Goal: Task Accomplishment & Management: Complete application form

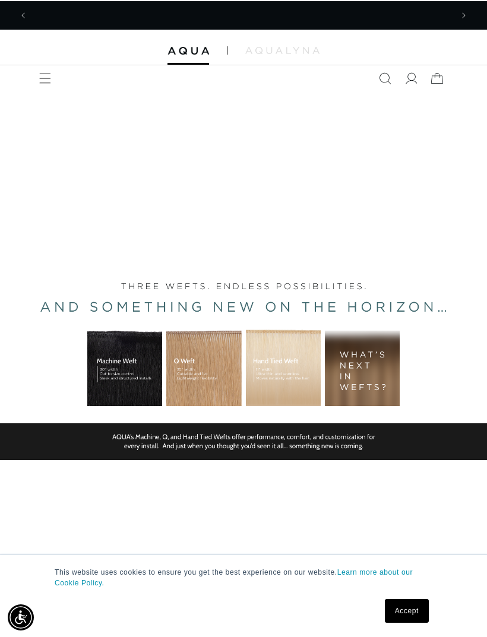
scroll to position [0, 848]
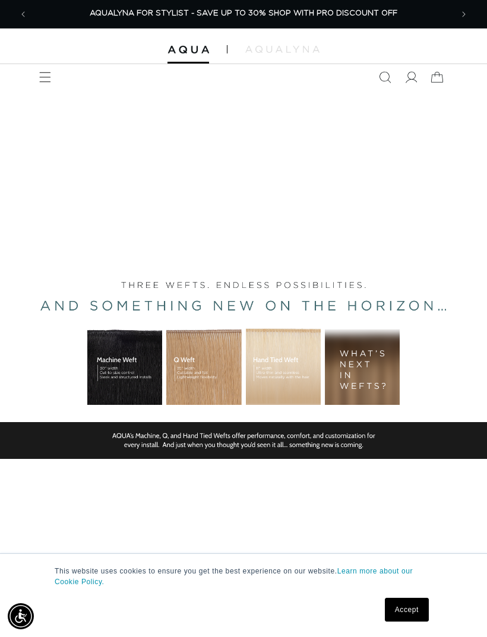
click at [267, 51] on img at bounding box center [282, 49] width 74 height 7
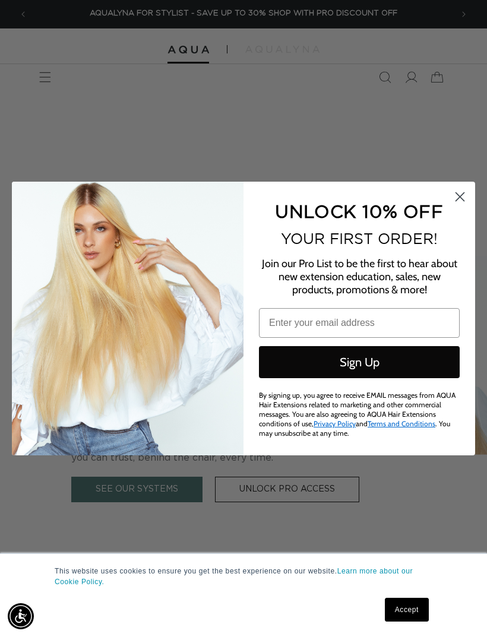
click at [455, 194] on circle "Close dialog" at bounding box center [460, 197] width 20 height 20
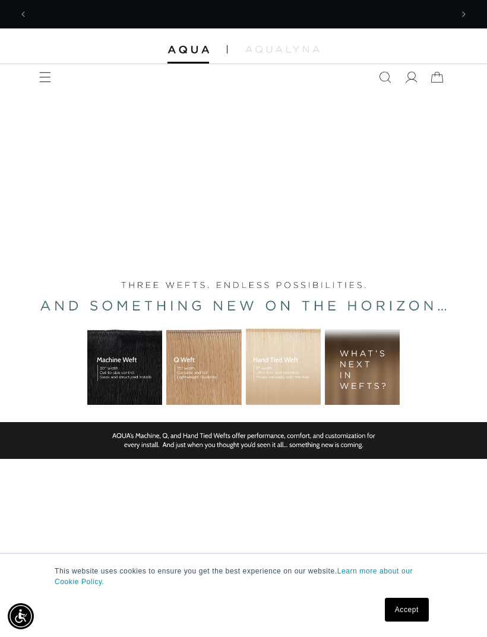
scroll to position [0, 0]
click at [414, 77] on icon at bounding box center [411, 77] width 12 height 12
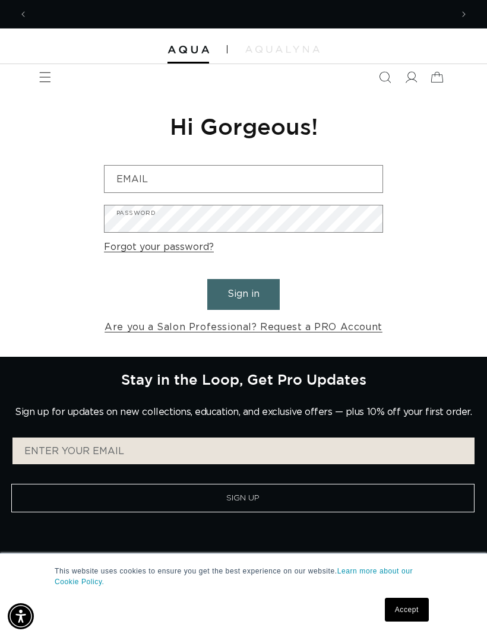
click at [347, 328] on link "Are you a Salon Professional? Request a PRO Account" at bounding box center [243, 327] width 278 height 17
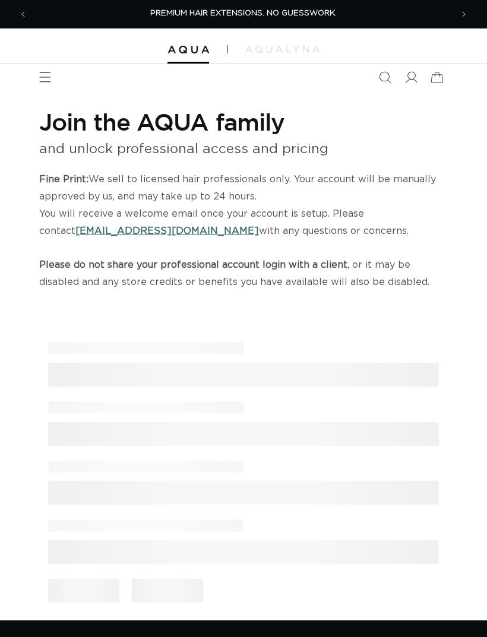
select select "US"
select select "[GEOGRAPHIC_DATA]"
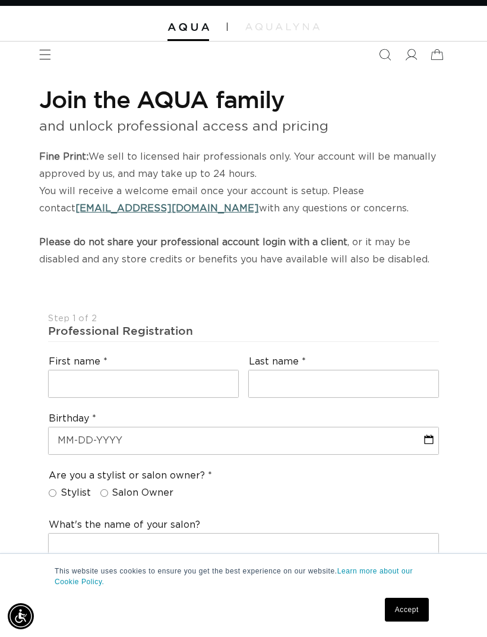
scroll to position [62, 0]
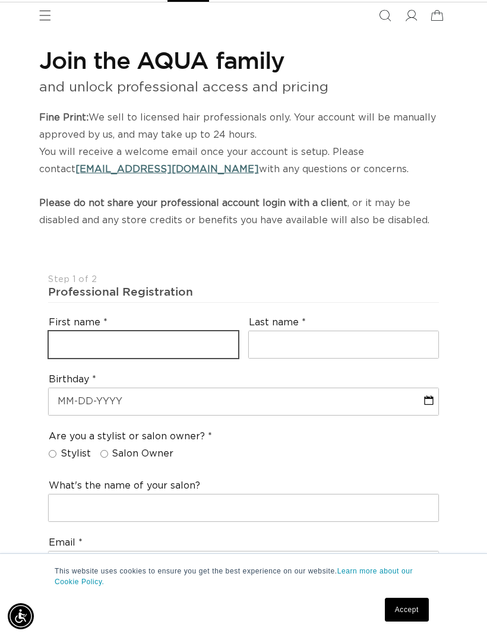
click at [202, 331] on input "text" at bounding box center [143, 344] width 189 height 27
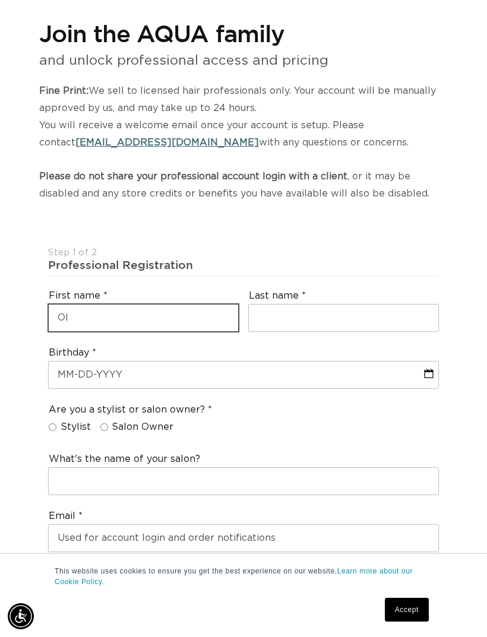
scroll to position [0, 424]
type input "Olivia"
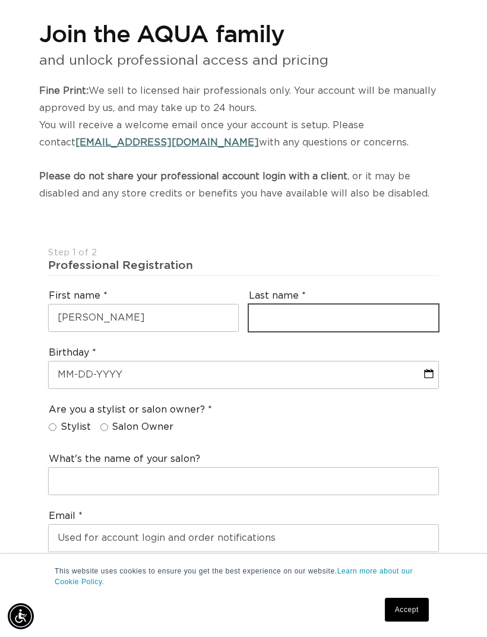
click at [359, 312] on input "text" at bounding box center [343, 318] width 189 height 27
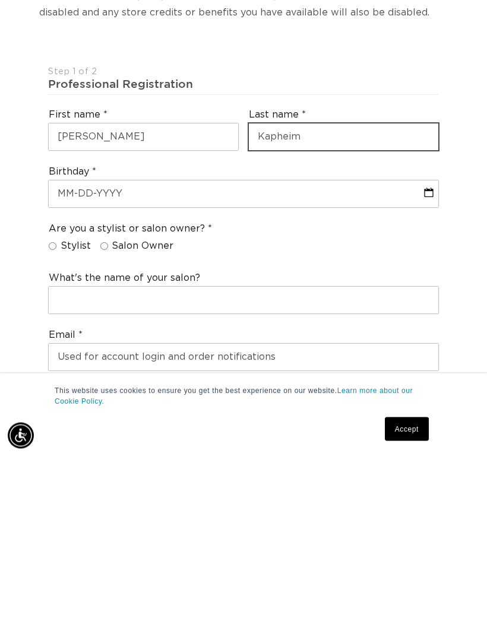
type input "Kapheim"
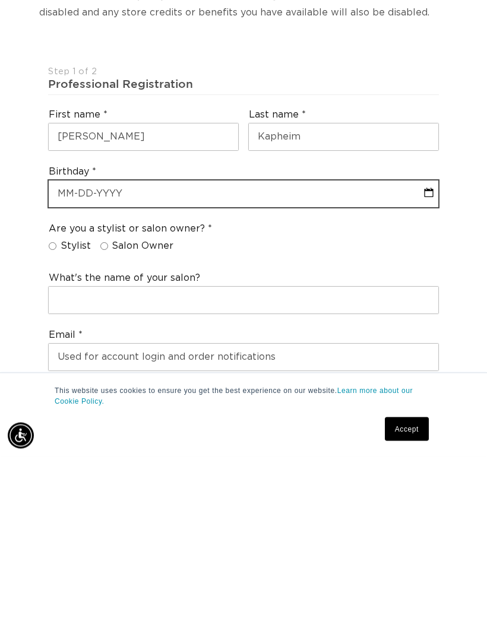
click at [363, 362] on input "text" at bounding box center [243, 375] width 389 height 27
select select "9"
select select "2025"
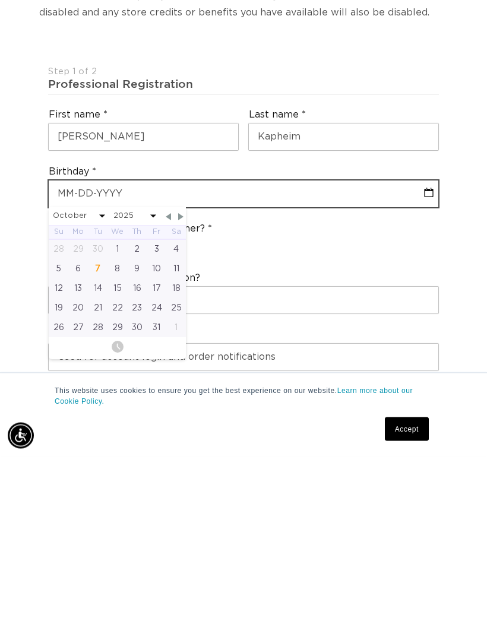
scroll to position [0, 0]
type input "1"
select select "9"
select select "2025"
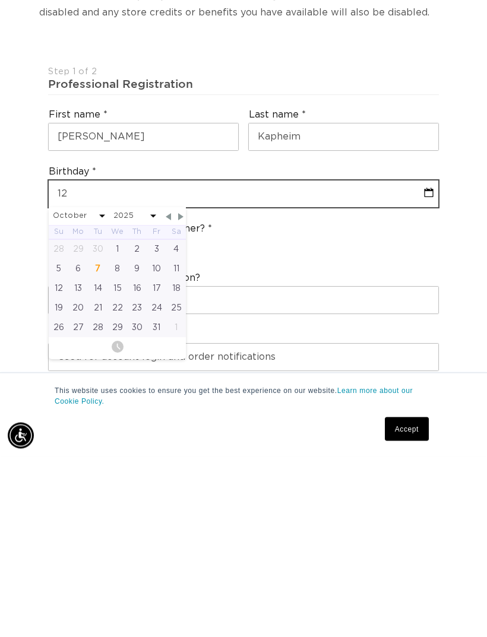
type input "12-1"
select select "9"
select select "2025"
type input "12-12"
select select "9"
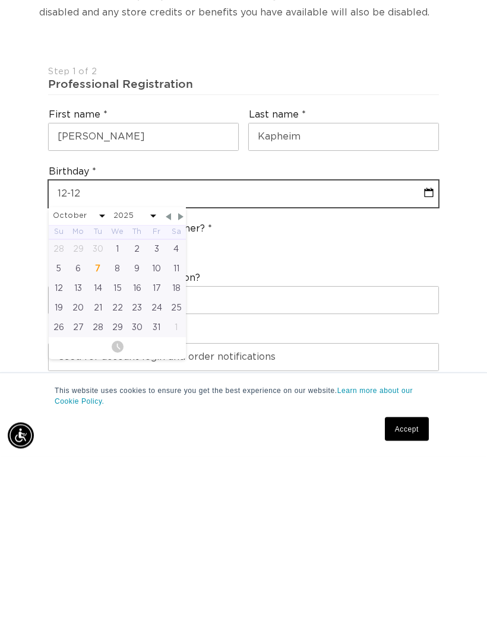
select select "2025"
type input "12-12-1"
select select "9"
select select "2025"
type input "12-12-199"
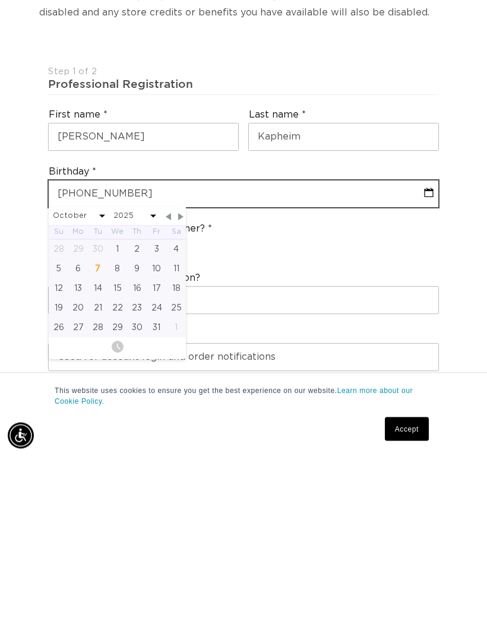
select select "9"
select select "2025"
type input "12-12-1995"
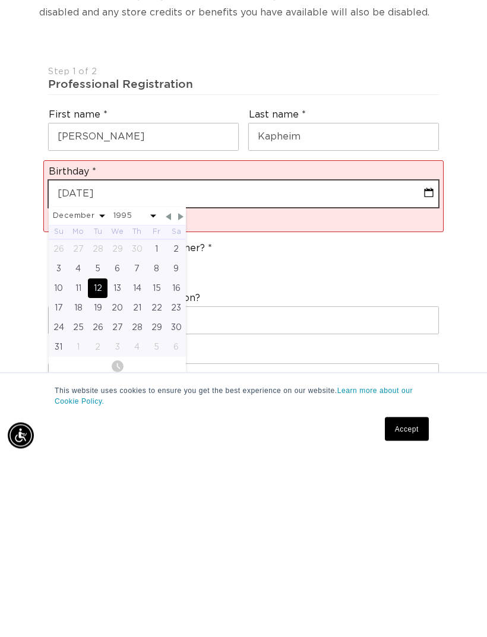
select select "11"
select select "1995"
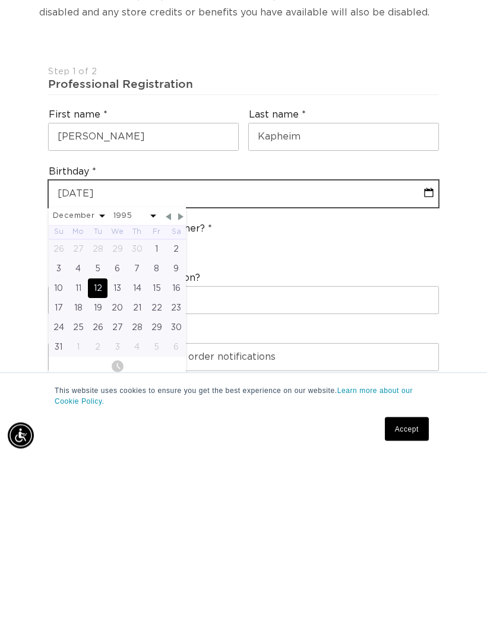
scroll to position [0, 848]
type input "12-12-1995"
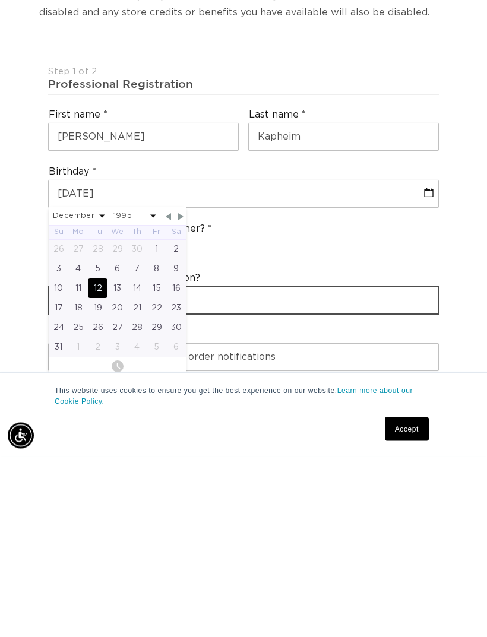
click at [347, 468] on input "text" at bounding box center [243, 481] width 389 height 27
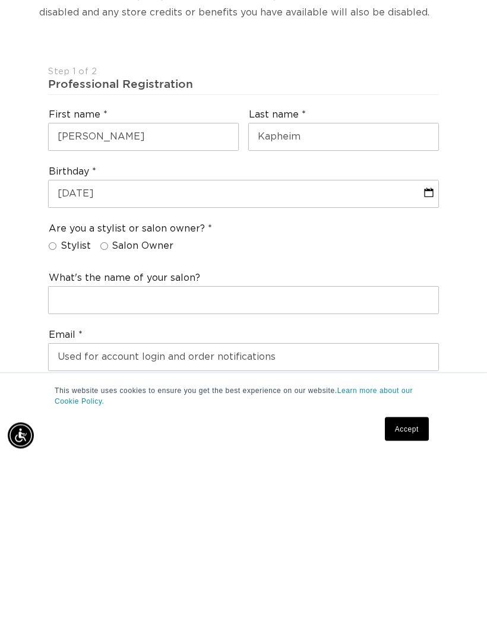
click at [53, 423] on input "Stylist" at bounding box center [53, 427] width 8 height 8
radio input "true"
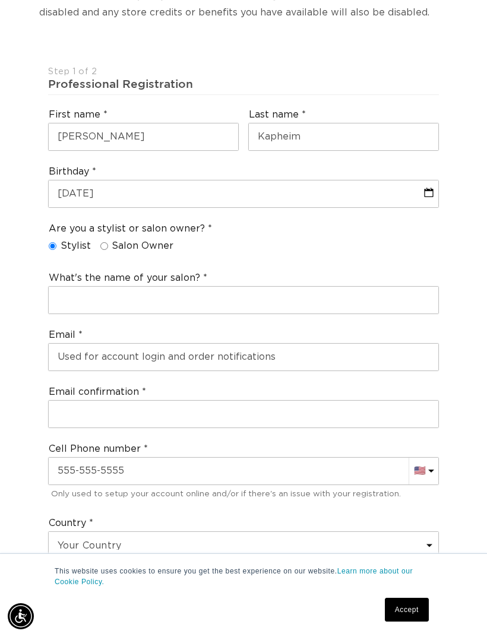
scroll to position [0, 0]
click at [103, 242] on input "Salon Owner" at bounding box center [104, 246] width 8 height 8
radio input "true"
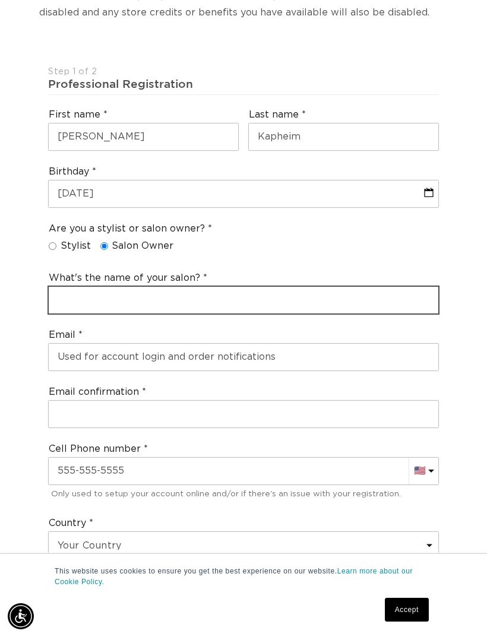
click at [308, 295] on input "text" at bounding box center [243, 300] width 389 height 27
type input "O"
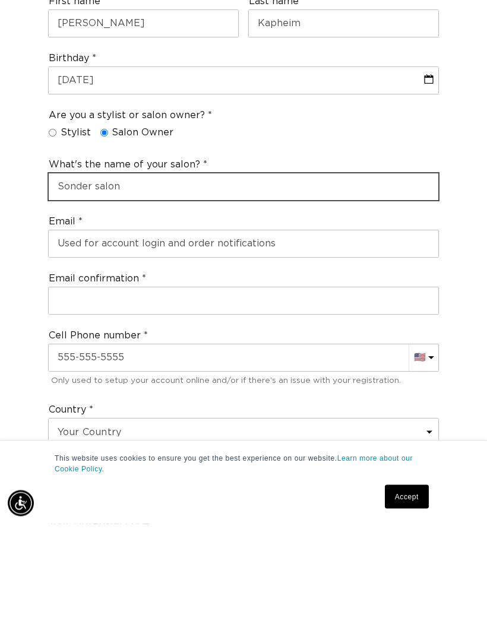
type input "Sonder salon"
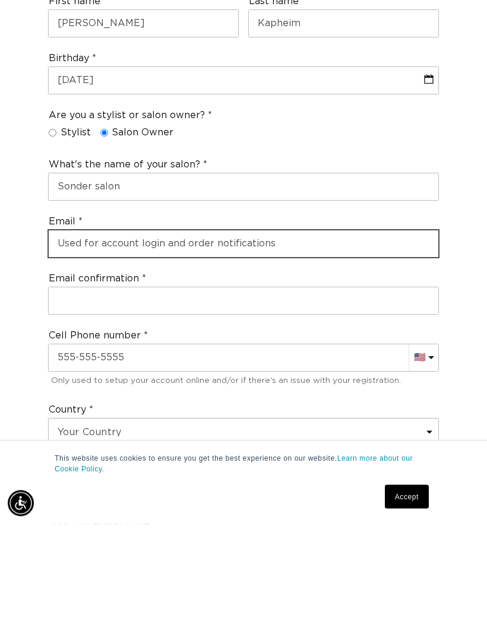
click at [340, 344] on input "email" at bounding box center [243, 357] width 389 height 27
type input "liv.kapheim@gmail.com"
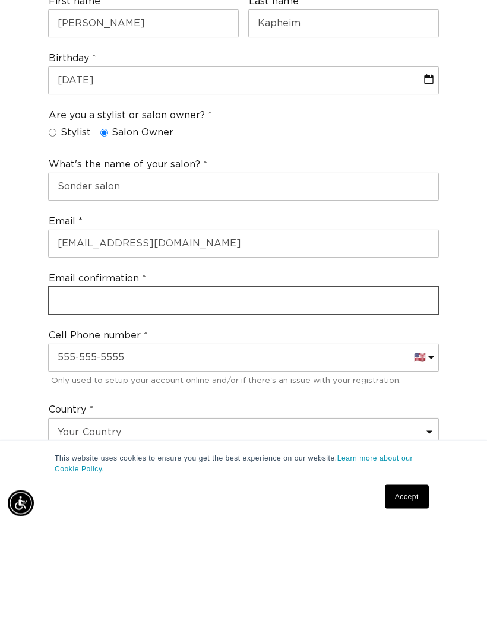
click at [353, 401] on input "email" at bounding box center [243, 414] width 389 height 27
type input "liv.kapheim@gmail.com"
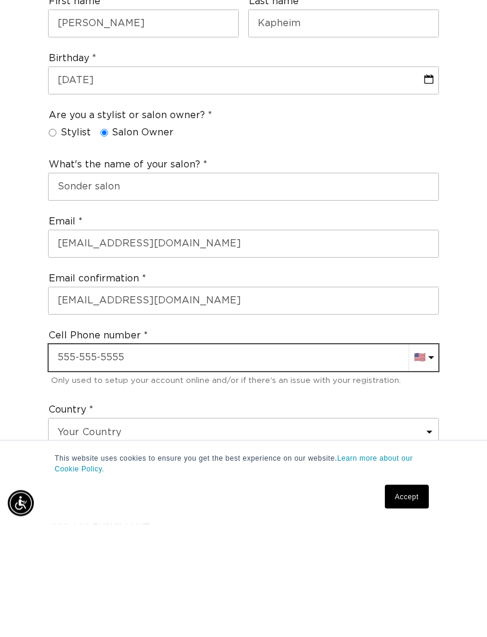
click at [276, 458] on input "text" at bounding box center [243, 471] width 389 height 27
type input "+1 920 213 9211"
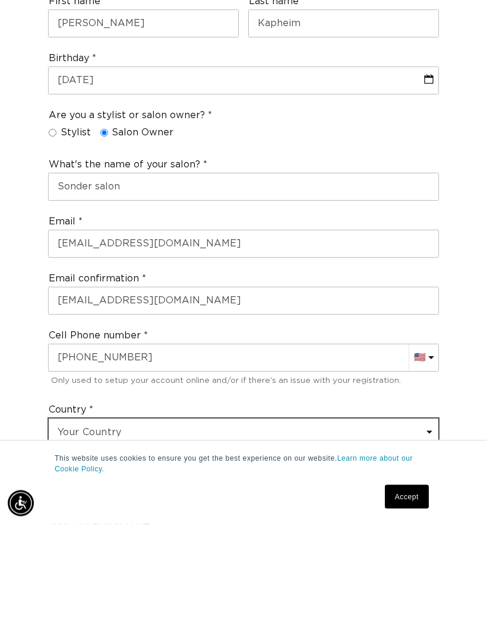
click at [246, 532] on select "Your Country United States Canada Afghanistan Åland Islands Albania Algeria And…" at bounding box center [243, 545] width 389 height 27
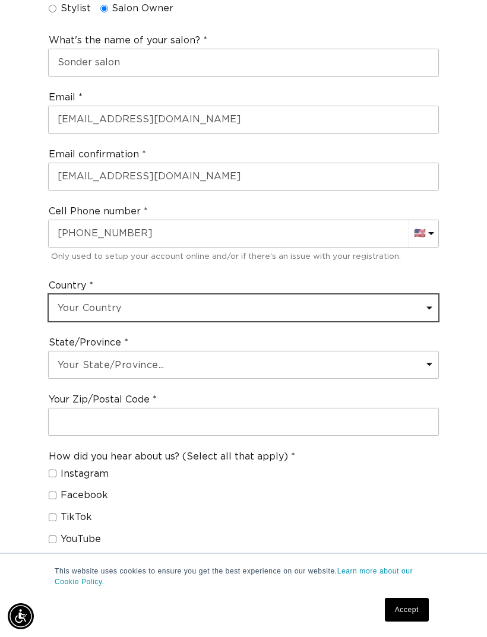
scroll to position [0, 848]
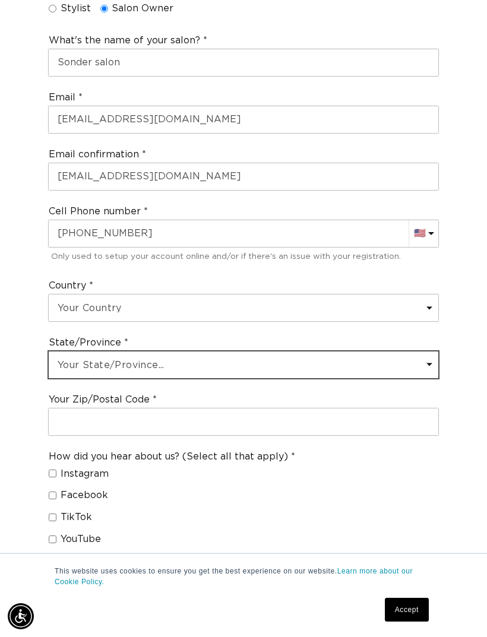
click at [378, 363] on select "Your State/Province... Alabama Alaska American Samoa Arizona Arkansas Californi…" at bounding box center [243, 364] width 389 height 27
select select "Wisconsin"
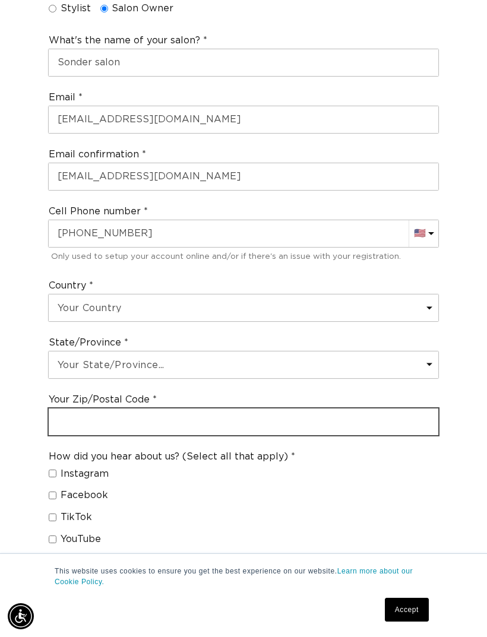
click at [332, 419] on input "text" at bounding box center [243, 421] width 389 height 27
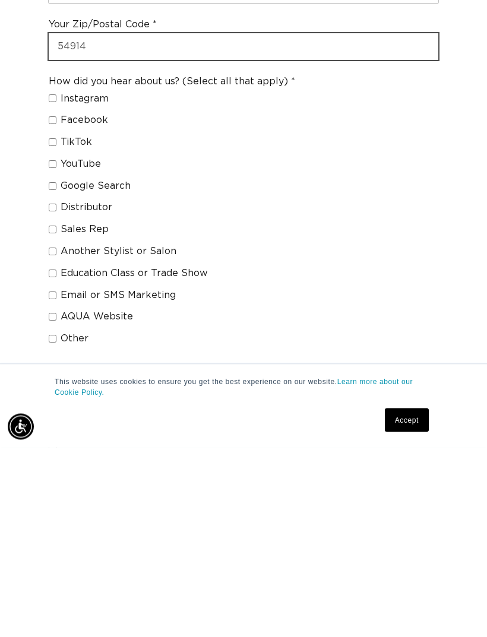
scroll to position [0, 424]
type input "54914"
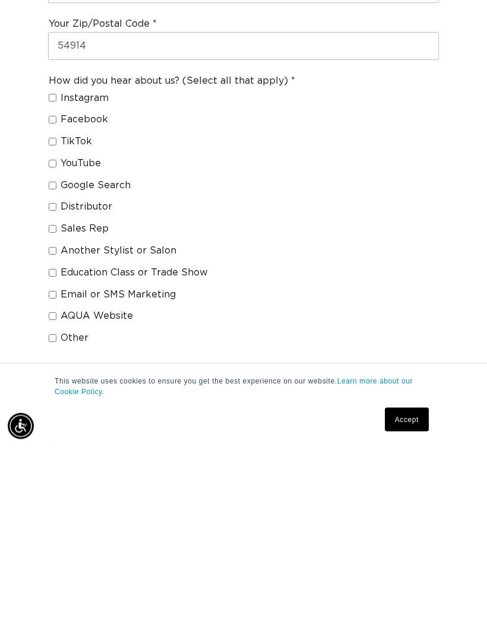
click at [55, 460] on input "Education Class or Trade Show" at bounding box center [53, 464] width 8 height 8
checkbox input "true"
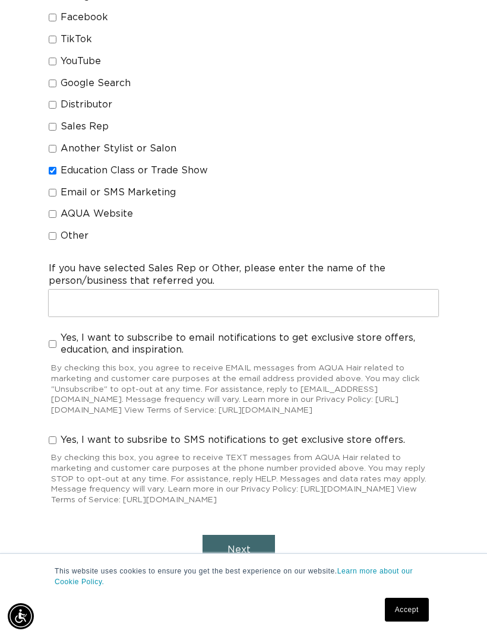
scroll to position [0, 0]
click at [49, 332] on label "Yes, I want to subscribe to email notifications to get exclusive store offers, …" at bounding box center [243, 344] width 389 height 25
click at [49, 340] on input "Yes, I want to subscribe to email notifications to get exclusive store offers, …" at bounding box center [53, 344] width 8 height 8
checkbox input "true"
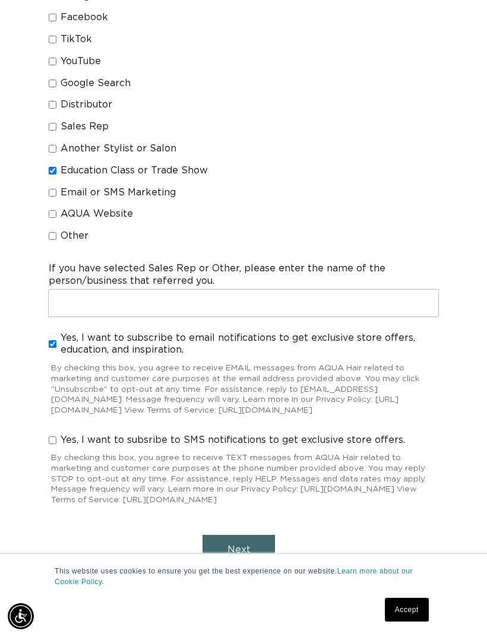
click at [249, 539] on button "Next" at bounding box center [238, 550] width 72 height 30
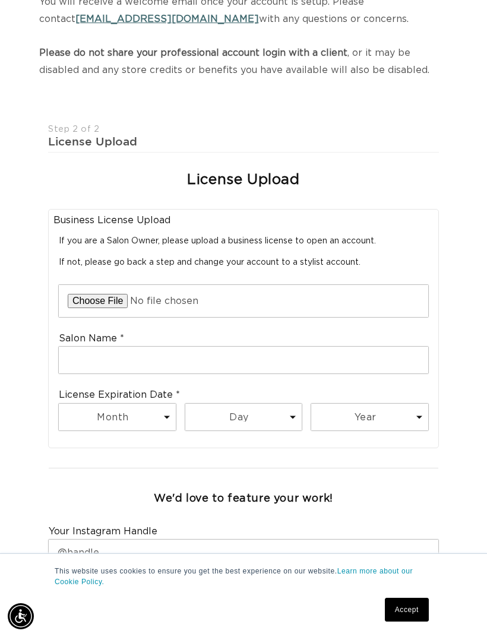
click at [375, 298] on input "file" at bounding box center [243, 301] width 369 height 32
type input "C:\fakepath\1233455.pdf"
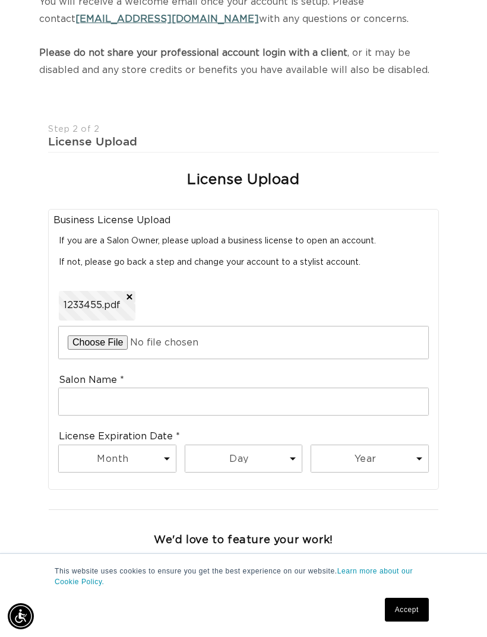
click at [322, 349] on input "file" at bounding box center [243, 343] width 369 height 32
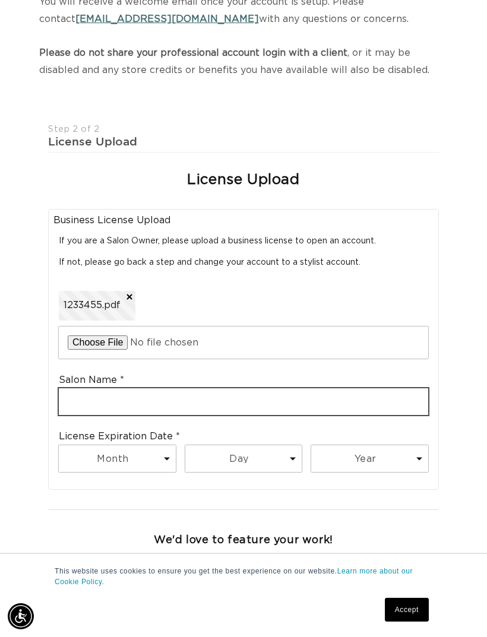
click at [216, 401] on input "text" at bounding box center [243, 401] width 369 height 27
type input "Sonder salon"
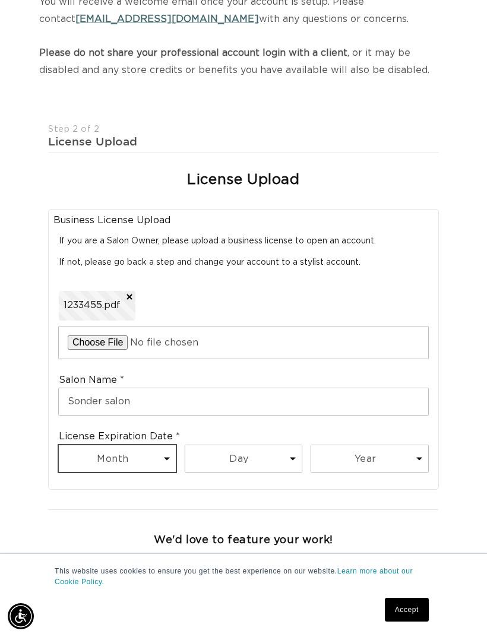
click at [166, 445] on select "Month 1 2 3 4 5 6 7 8 9 10 11 12" at bounding box center [117, 458] width 117 height 27
select select "3"
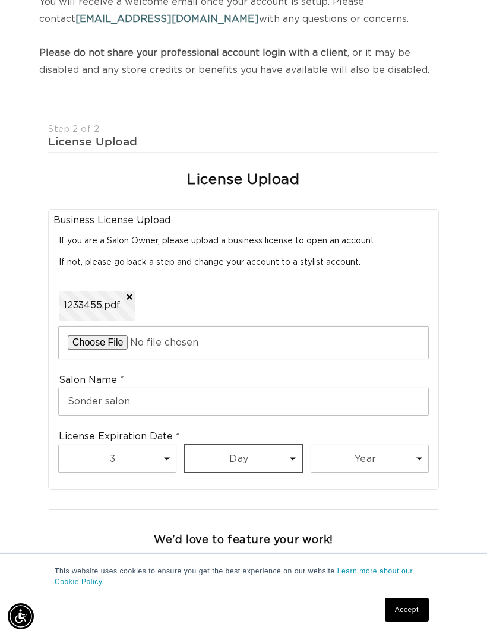
click at [267, 460] on select "Day 1 2 3 4 5 6 7 8 9 10 11 12 13 14 15 16 17 18 19 20 21 22 23 24 25 26 27 28 …" at bounding box center [243, 458] width 117 height 27
click at [278, 459] on select "Day 1 2 3 4 5 6 7 8 9 10 11 12 13 14 15 16 17 18 19 20 21 22 23 24 25 26 27 28 …" at bounding box center [243, 458] width 117 height 27
select select "31"
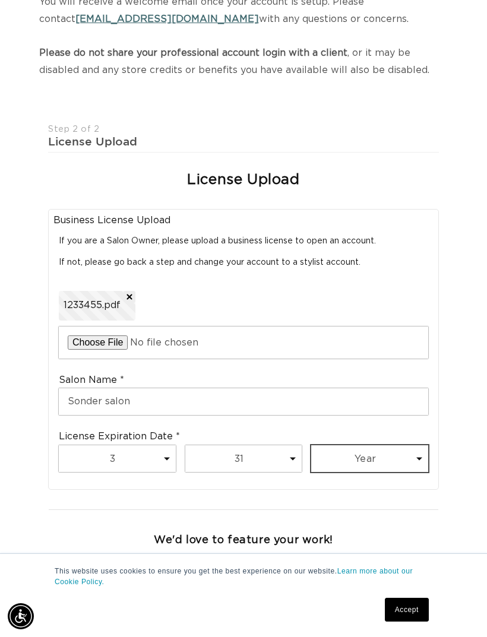
click at [395, 452] on select "Year 2025 2026 2027 2028 2029 2030 2031 2032 2033 2034 2035 2036 2037 2038 2039…" at bounding box center [369, 458] width 117 height 27
select select "2027"
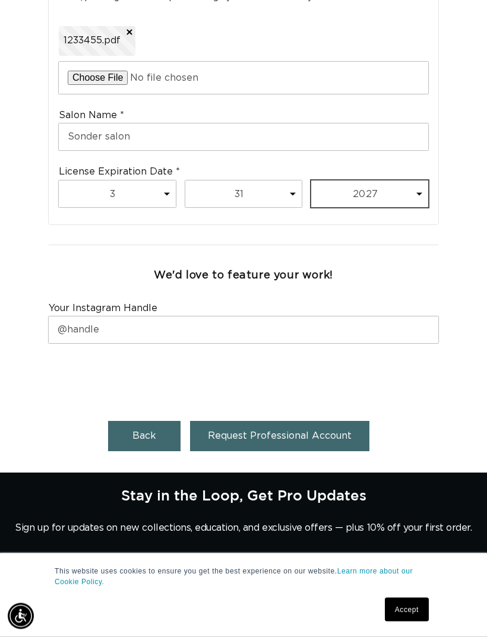
scroll to position [476, 0]
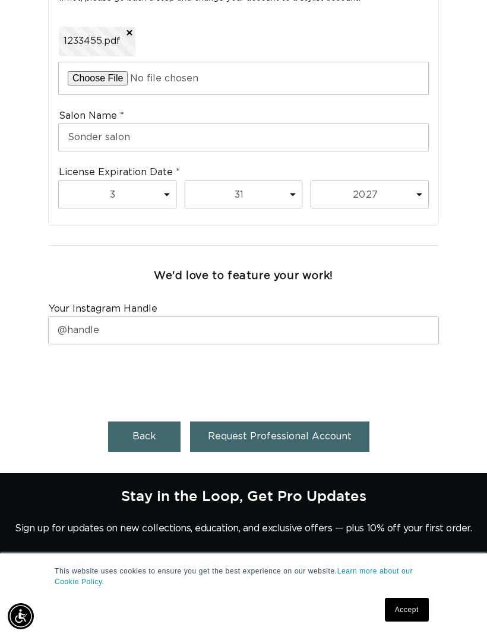
click at [279, 422] on button "Request Professional Account" at bounding box center [279, 437] width 179 height 30
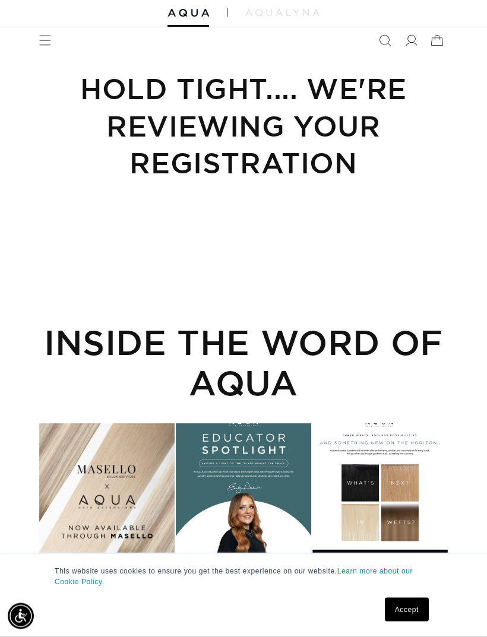
scroll to position [33, 0]
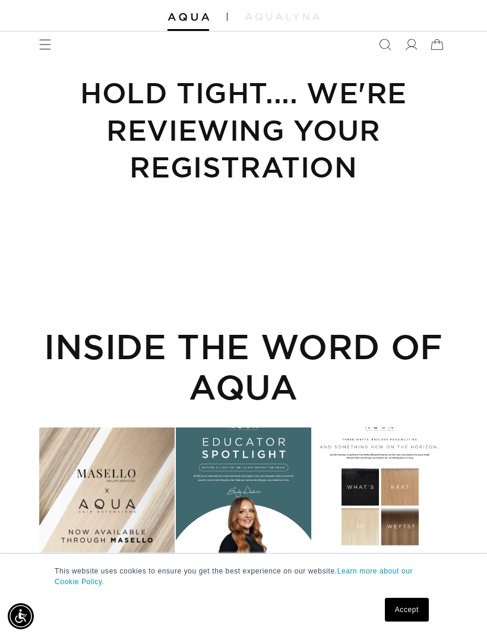
click at [404, 622] on link "Accept" at bounding box center [407, 610] width 44 height 24
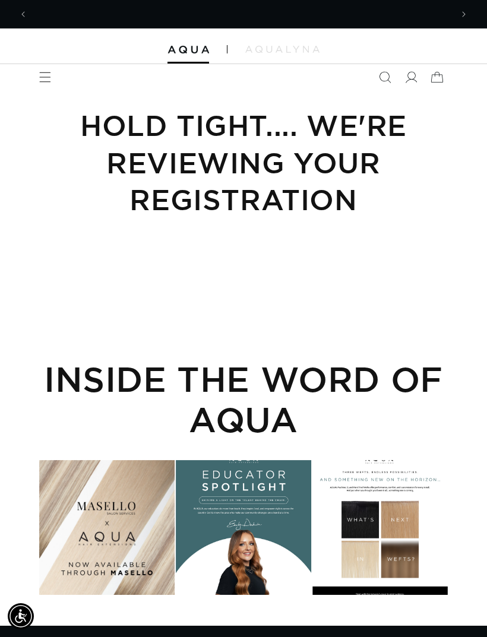
scroll to position [0, 424]
